Goal: Information Seeking & Learning: Understand process/instructions

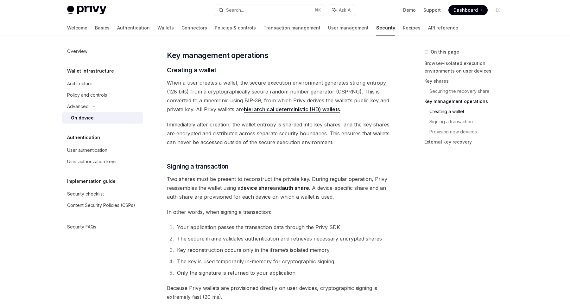
scroll to position [986, 0]
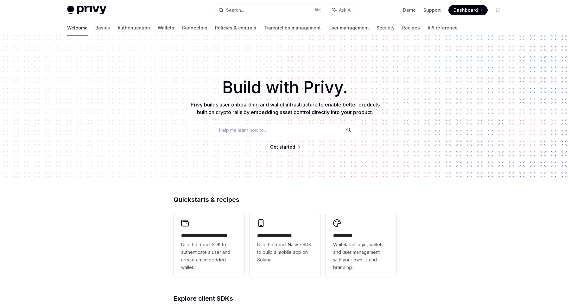
click at [391, 36] on div "​ Build with Privy. Privy builds user onboarding and wallet infrastructure to e…" at bounding box center [285, 105] width 570 height 141
click at [427, 30] on link "API reference" at bounding box center [442, 27] width 30 height 15
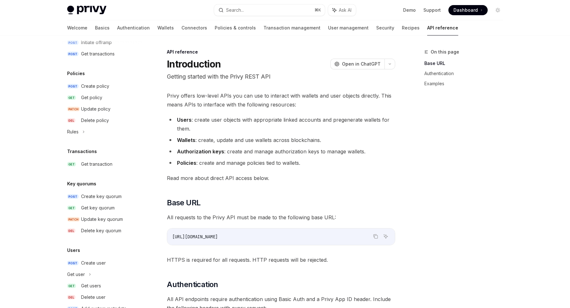
scroll to position [346, 0]
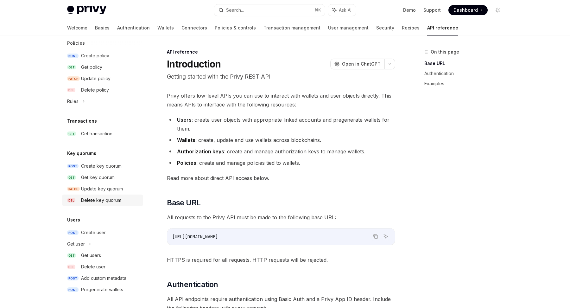
click at [84, 199] on div "Delete key quorum" at bounding box center [101, 200] width 40 height 8
type textarea "*"
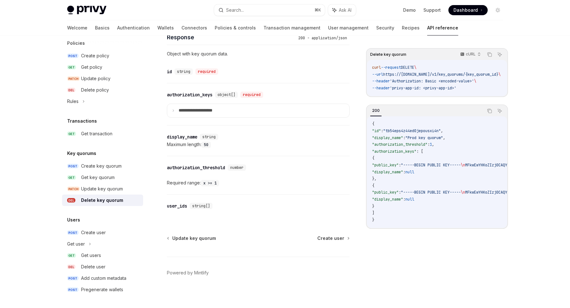
scroll to position [312, 0]
